Goal: Information Seeking & Learning: Learn about a topic

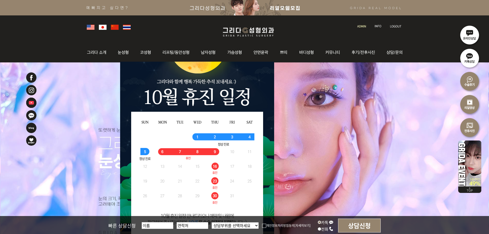
click at [125, 26] on img at bounding box center [127, 27] width 8 height 5
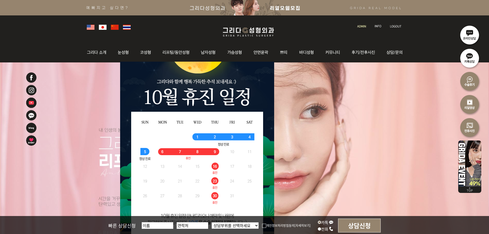
click at [116, 25] on img at bounding box center [115, 27] width 8 height 5
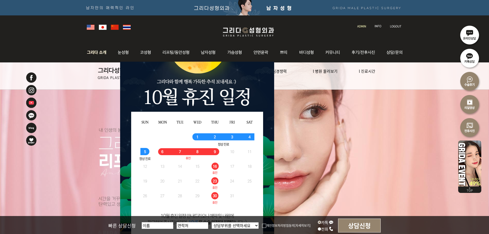
click at [96, 49] on img at bounding box center [98, 52] width 28 height 20
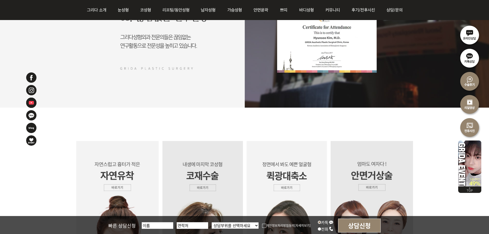
drag, startPoint x: 301, startPoint y: 104, endPoint x: 301, endPoint y: 59, distance: 45.7
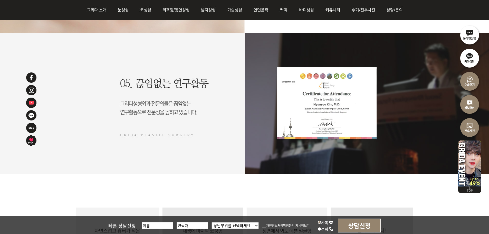
scroll to position [494, 0]
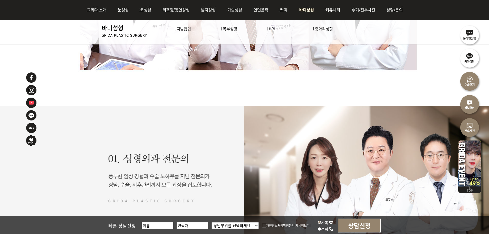
drag, startPoint x: 297, startPoint y: 108, endPoint x: 304, endPoint y: 8, distance: 99.6
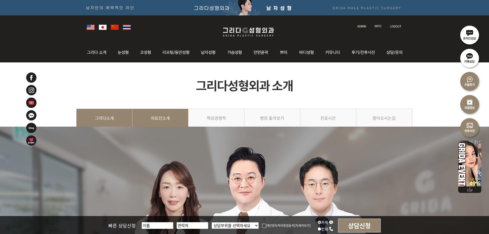
click at [159, 110] on link "의료진소개" at bounding box center [160, 120] width 56 height 23
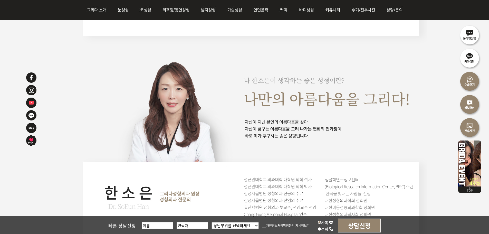
scroll to position [821, 0]
